Goal: Find specific page/section: Find specific page/section

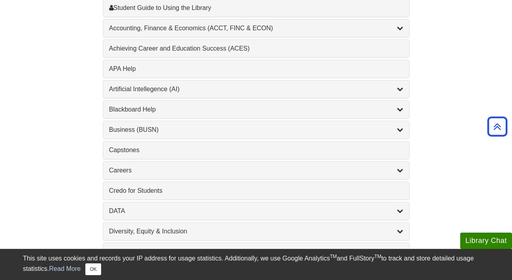
scroll to position [275, 0]
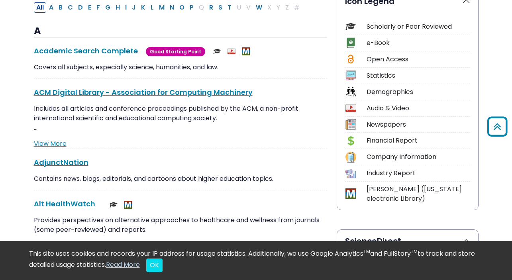
scroll to position [154, 0]
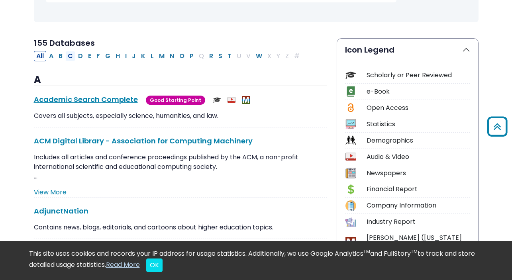
click at [71, 53] on button "C" at bounding box center [70, 56] width 10 height 10
select select "Database Subject Filter"
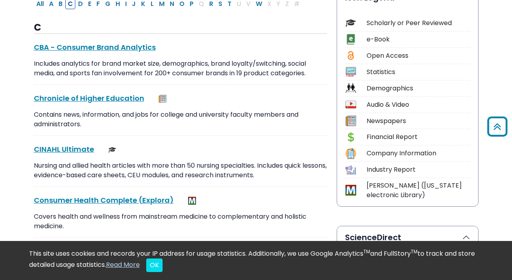
scroll to position [207, 0]
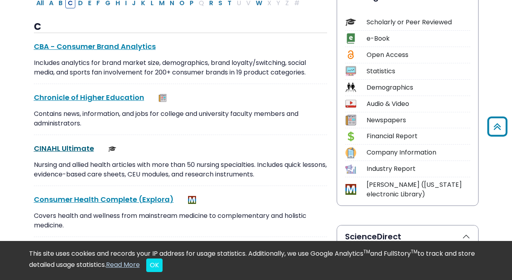
click at [73, 151] on link "CINAHL Ultimate This link opens in a new window" at bounding box center [64, 148] width 60 height 10
click at [76, 151] on link "CINAHL Ultimate This link opens in a new window" at bounding box center [64, 148] width 60 height 10
